Goal: Information Seeking & Learning: Learn about a topic

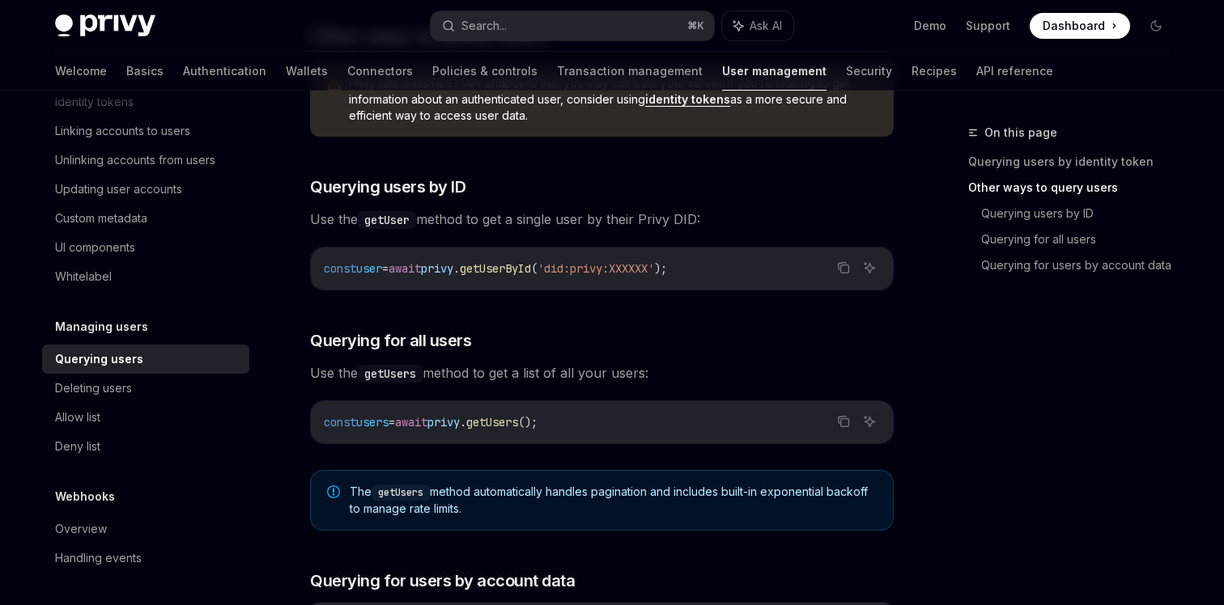
scroll to position [556, 0]
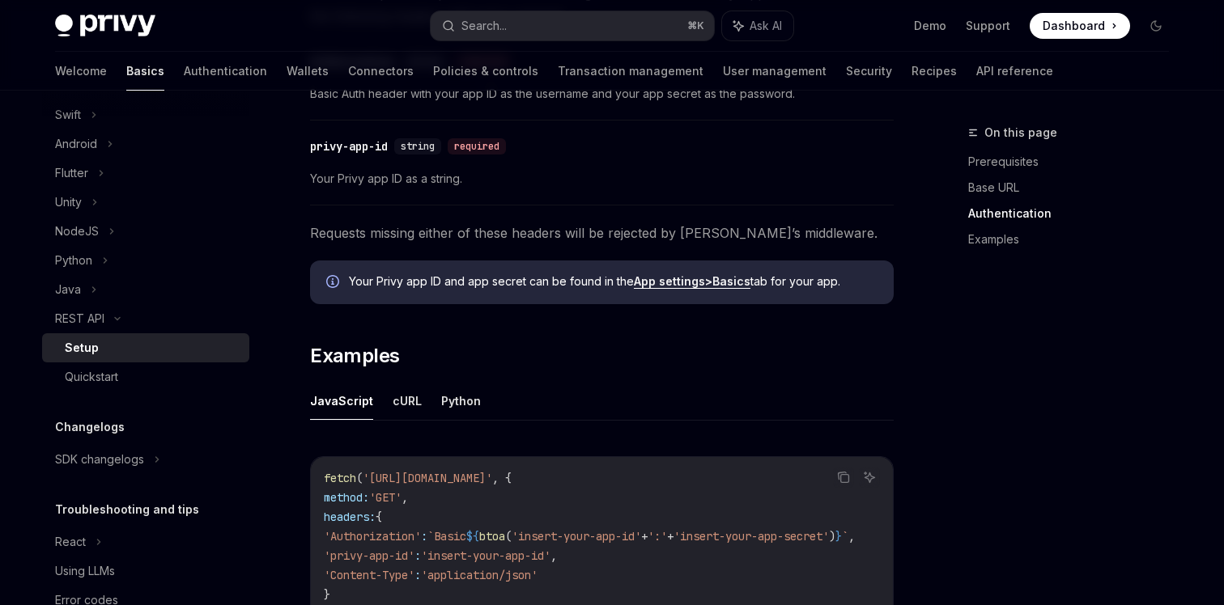
scroll to position [594, 0]
click at [82, 376] on div "Quickstart" at bounding box center [91, 376] width 53 height 19
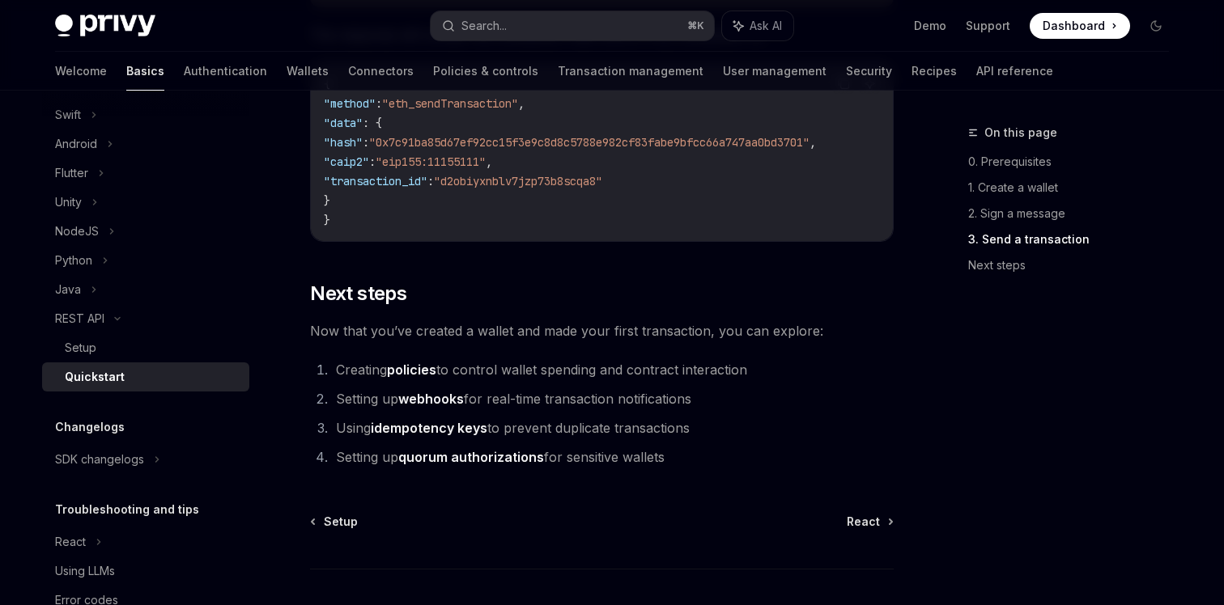
scroll to position [2096, 0]
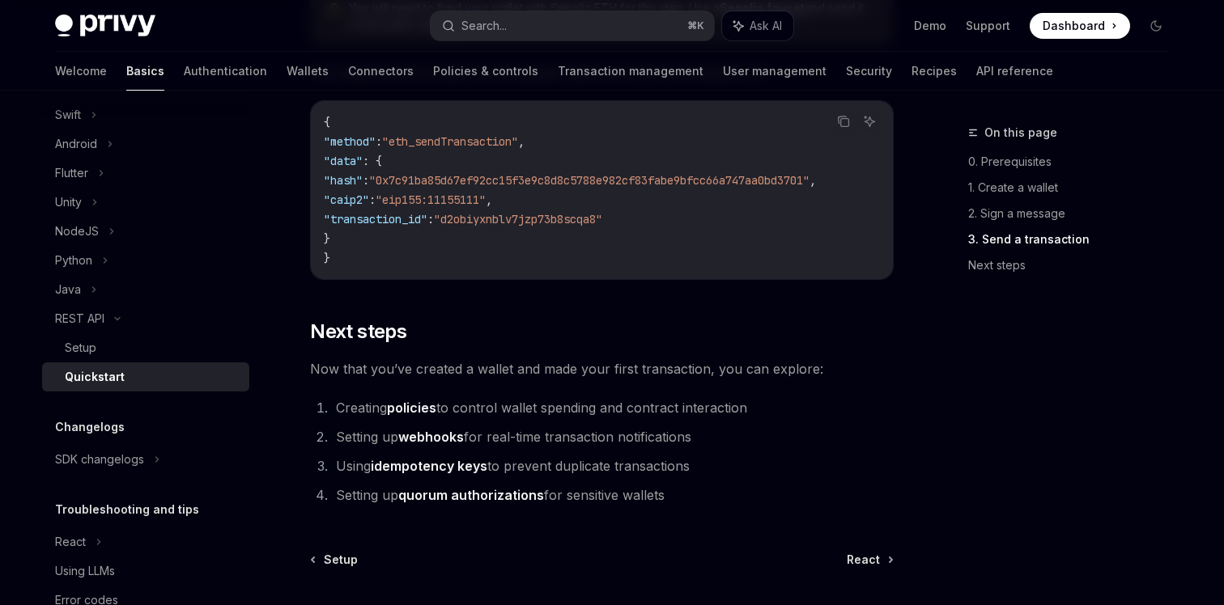
type textarea "*"
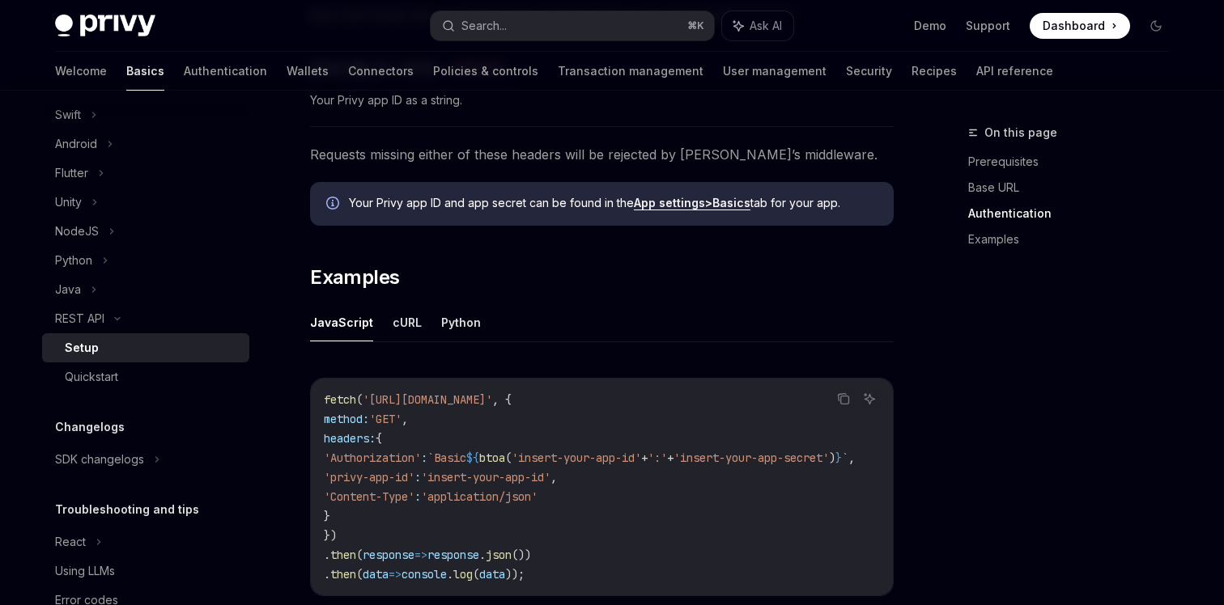
scroll to position [594, 0]
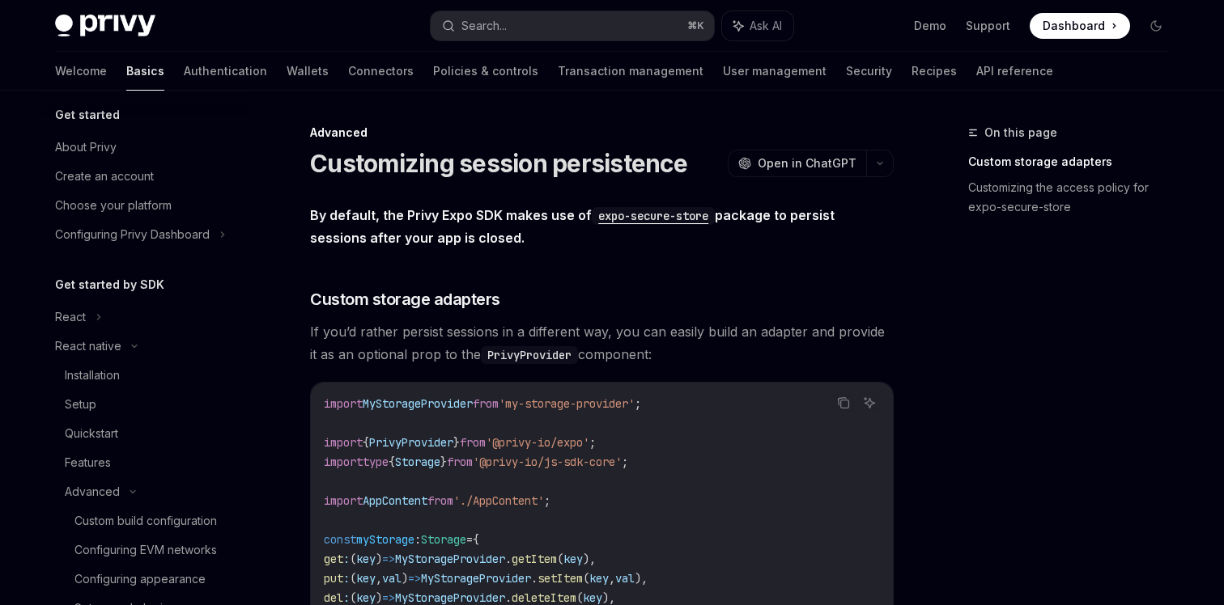
scroll to position [6, 0]
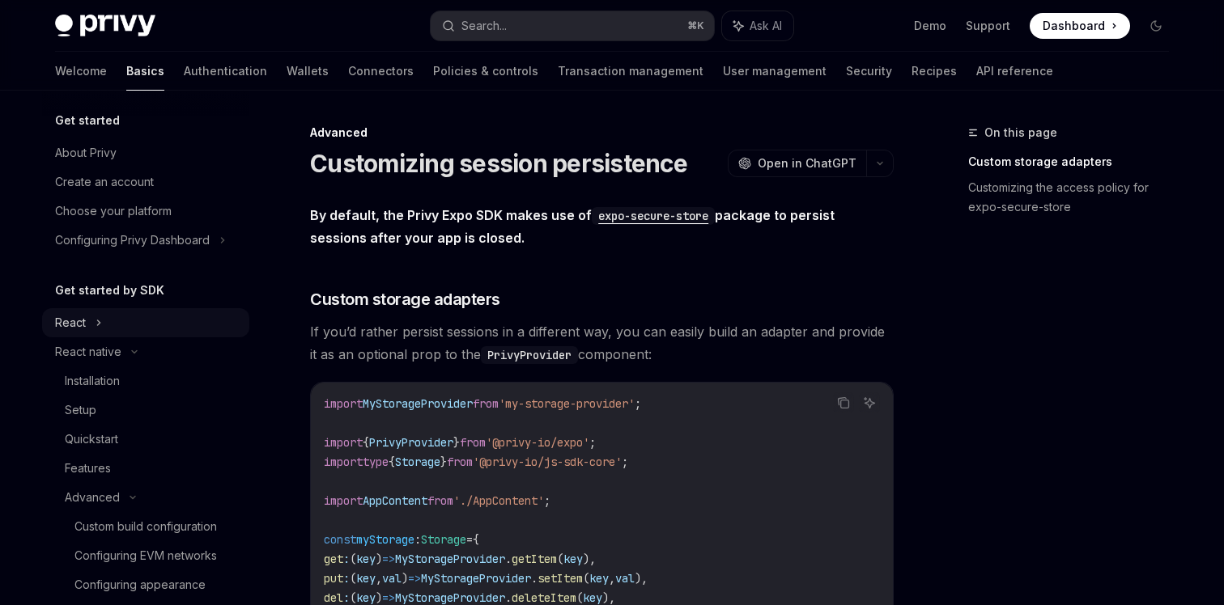
click at [64, 315] on div "React" at bounding box center [70, 322] width 31 height 19
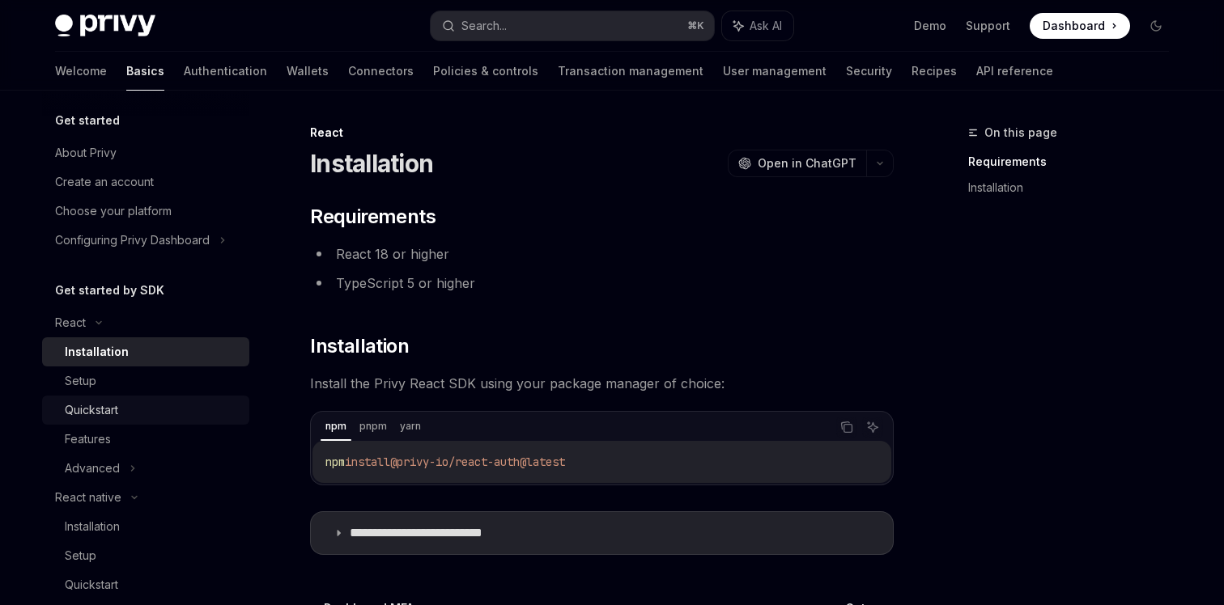
click at [87, 410] on div "Quickstart" at bounding box center [91, 410] width 53 height 19
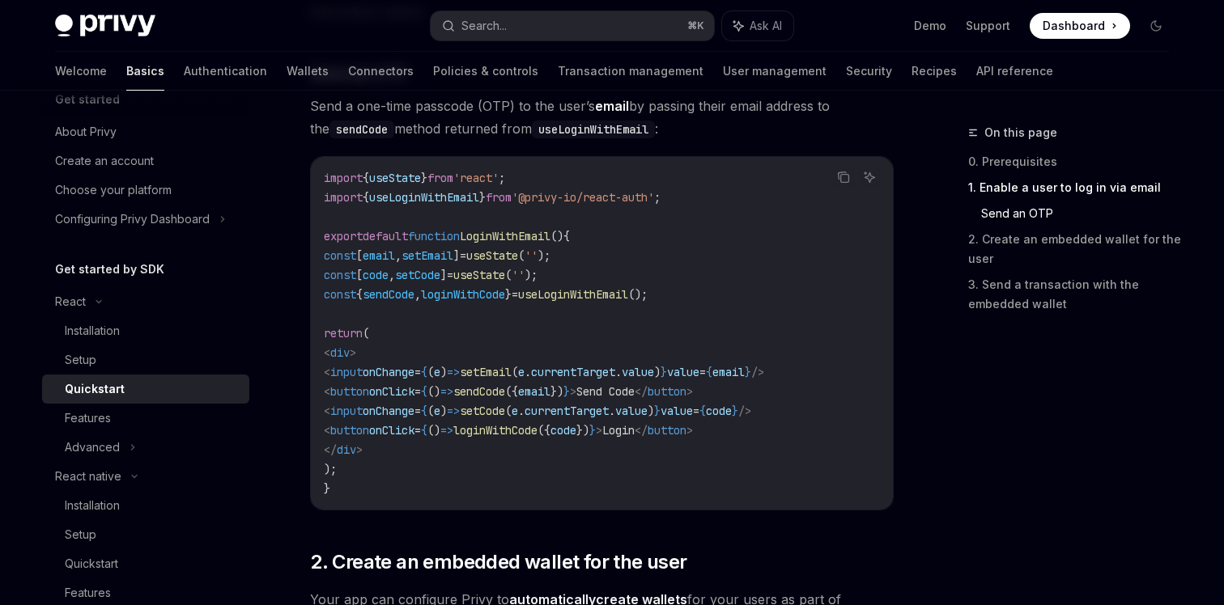
scroll to position [728, 0]
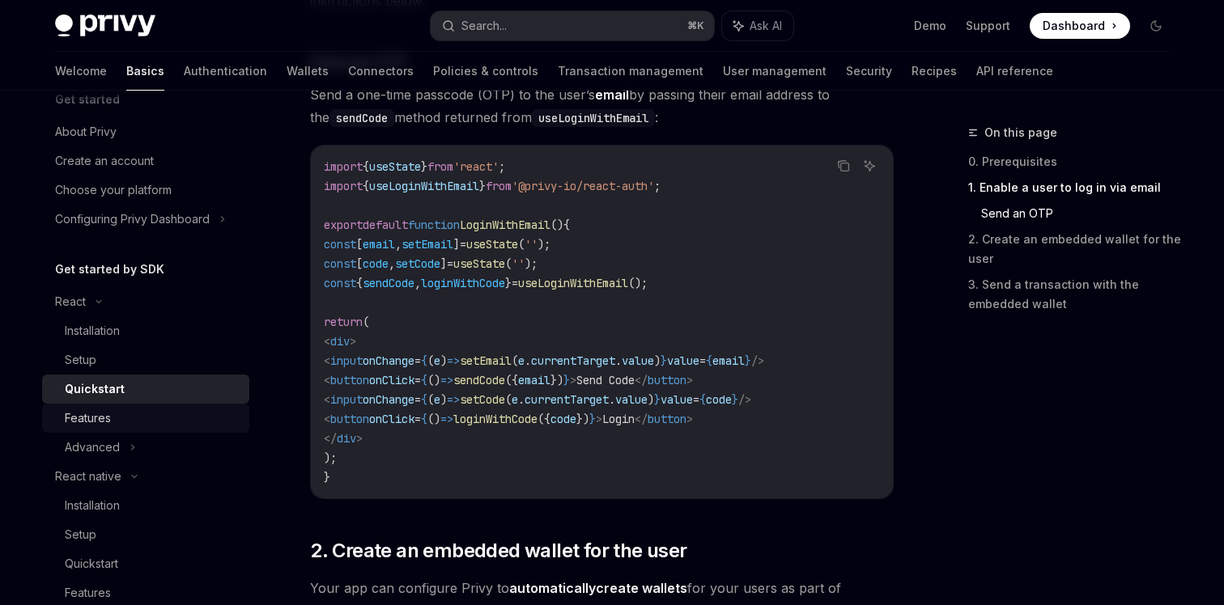
click at [91, 414] on div "Features" at bounding box center [88, 418] width 46 height 19
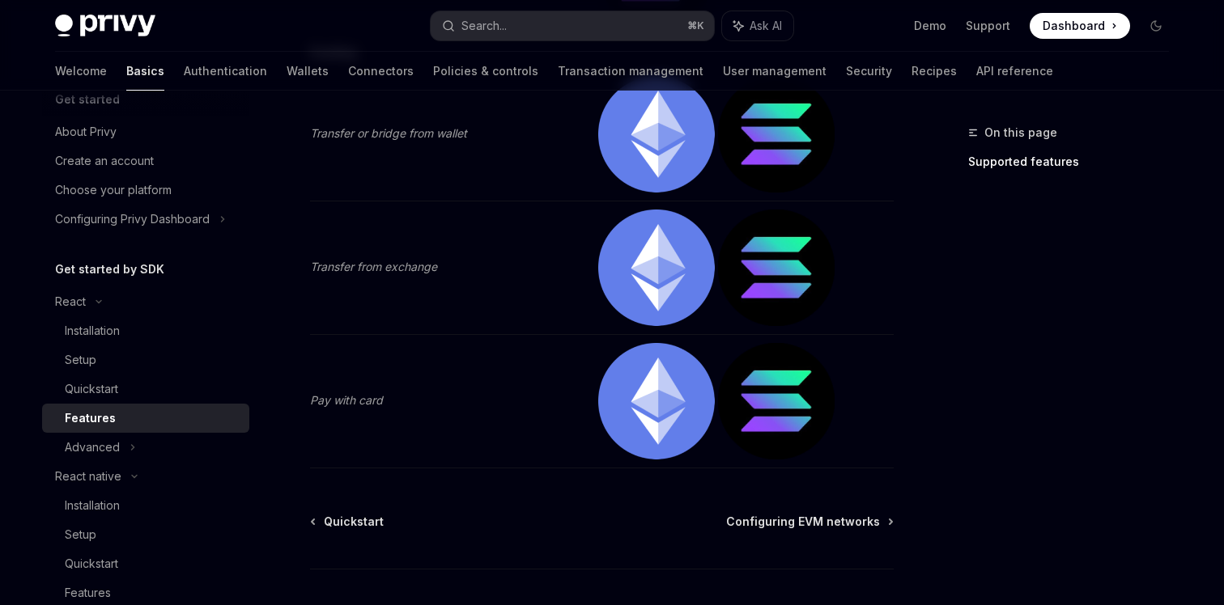
scroll to position [3561, 0]
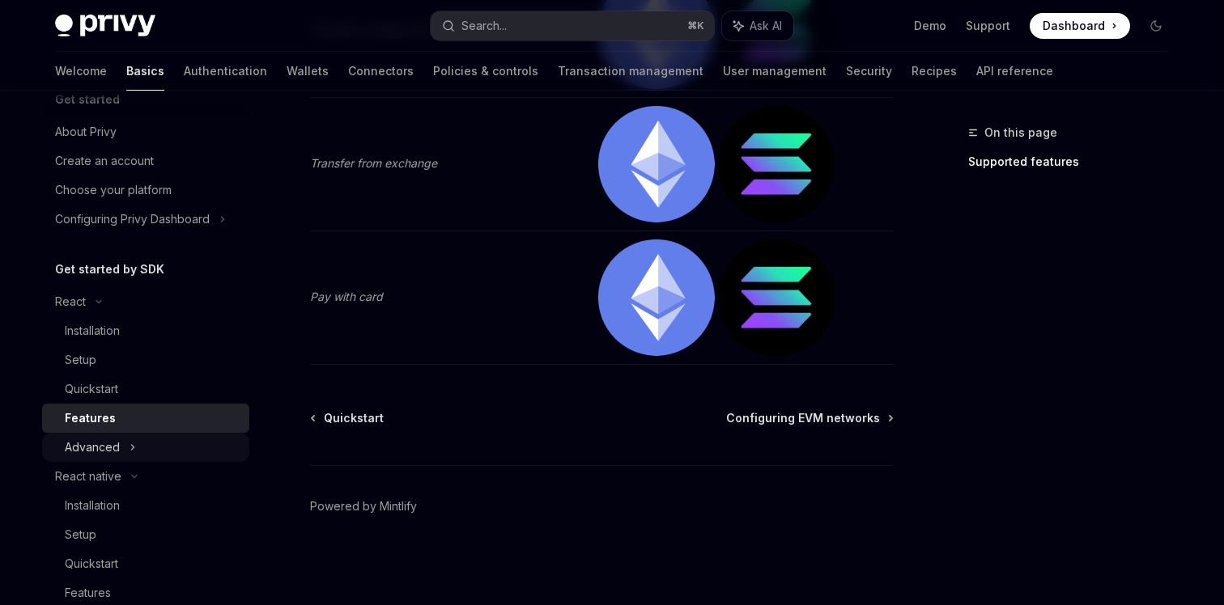
click at [88, 446] on div "Advanced" at bounding box center [92, 447] width 55 height 19
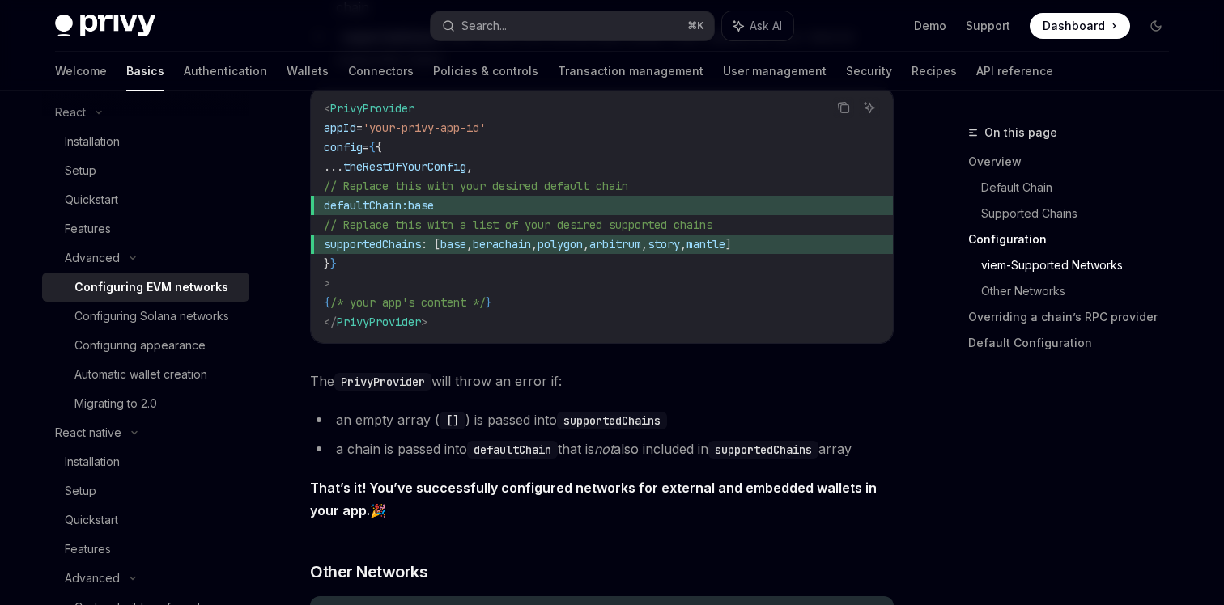
scroll to position [218, 0]
click at [116, 305] on div "Configuring Solana networks" at bounding box center [151, 314] width 155 height 19
type textarea "*"
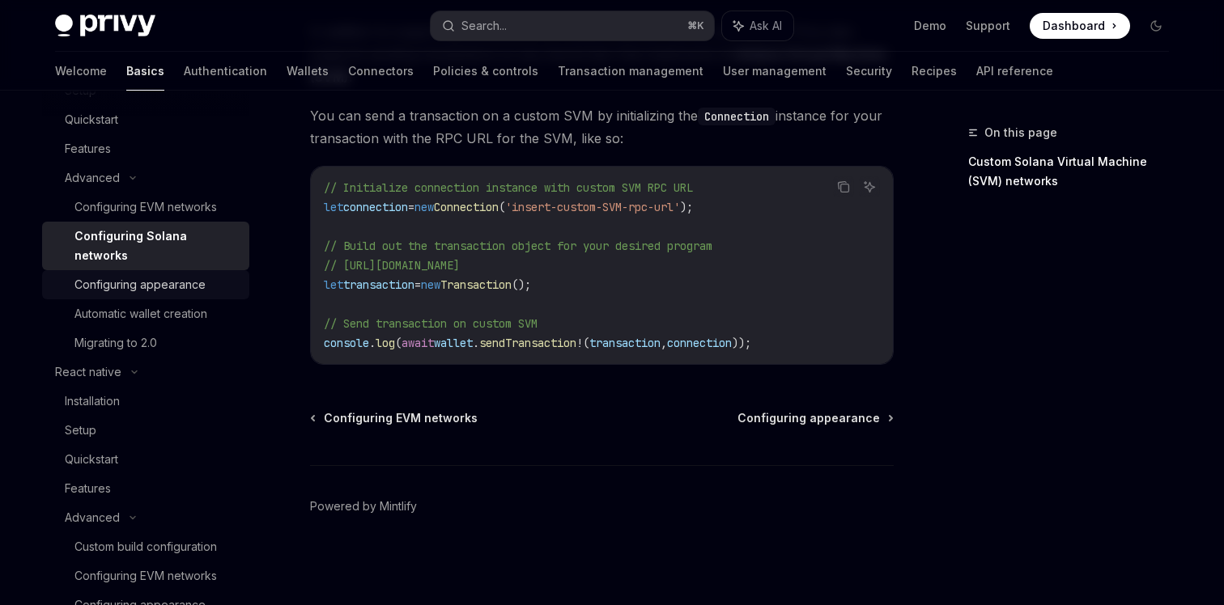
scroll to position [304, 0]
